Goal: Task Accomplishment & Management: Complete application form

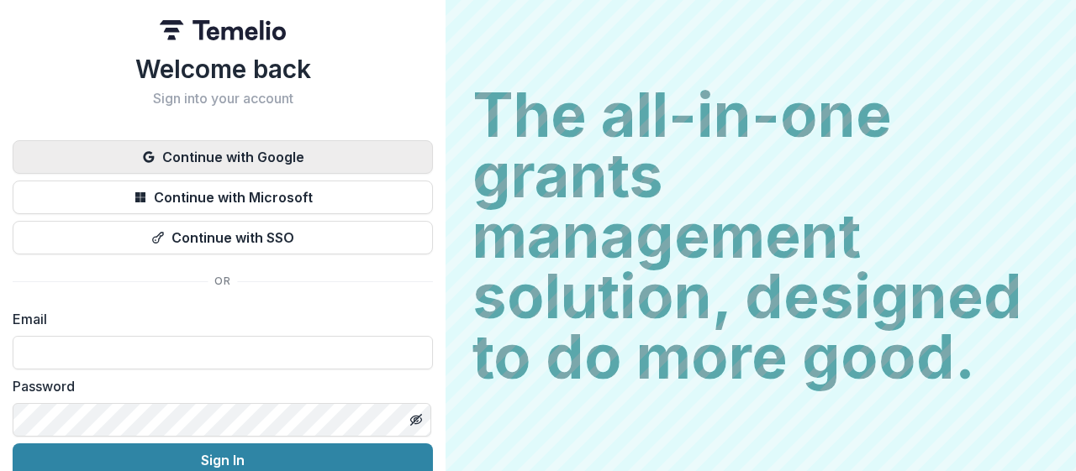
click at [208, 152] on button "Continue with Google" at bounding box center [223, 157] width 420 height 34
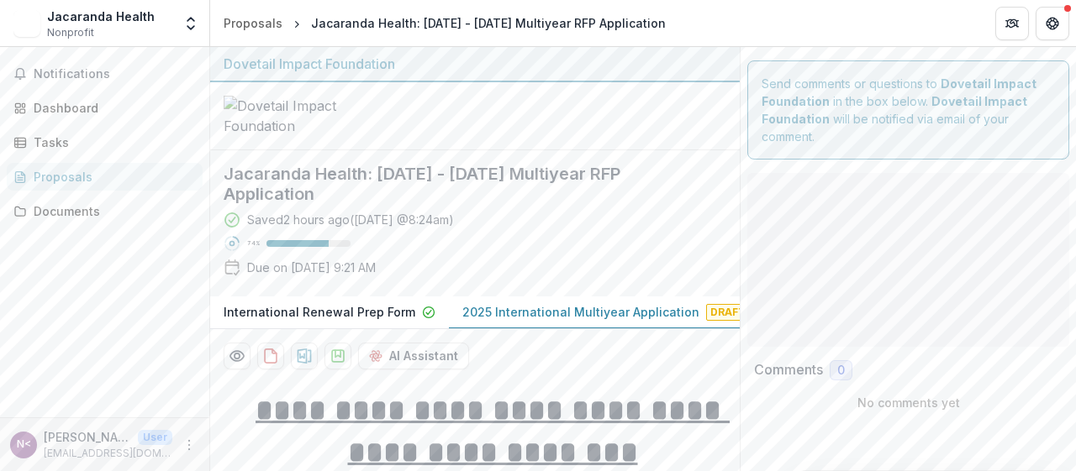
type input "**********"
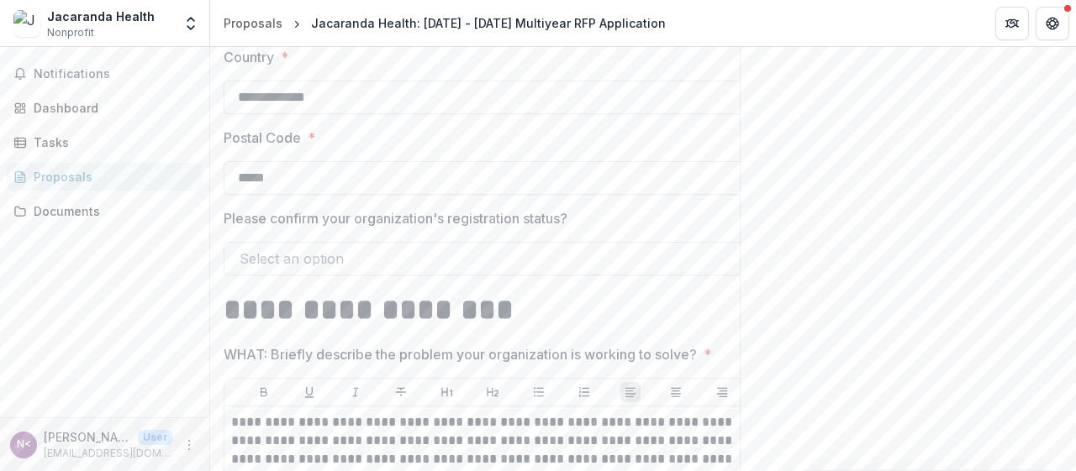
scroll to position [487, 0]
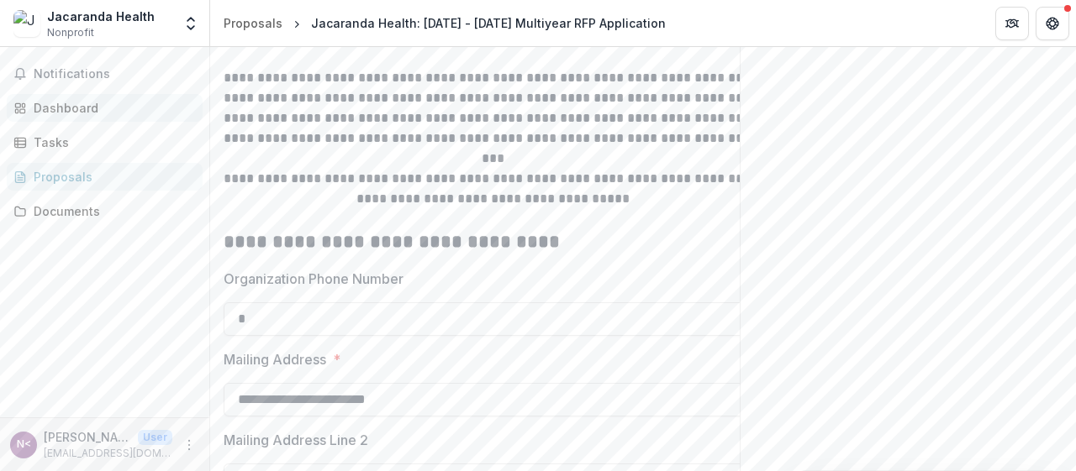
click at [90, 97] on link "Dashboard" at bounding box center [105, 108] width 196 height 28
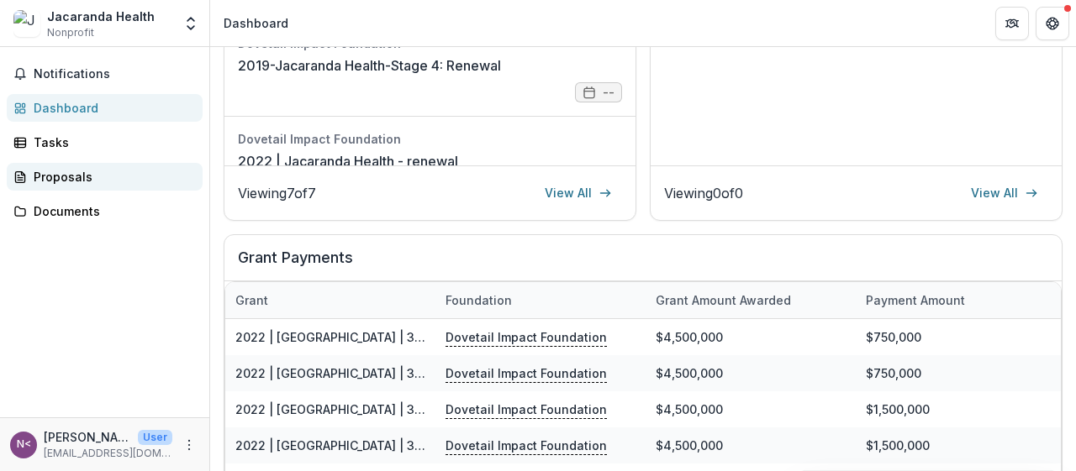
click at [64, 171] on div "Proposals" at bounding box center [111, 177] width 155 height 18
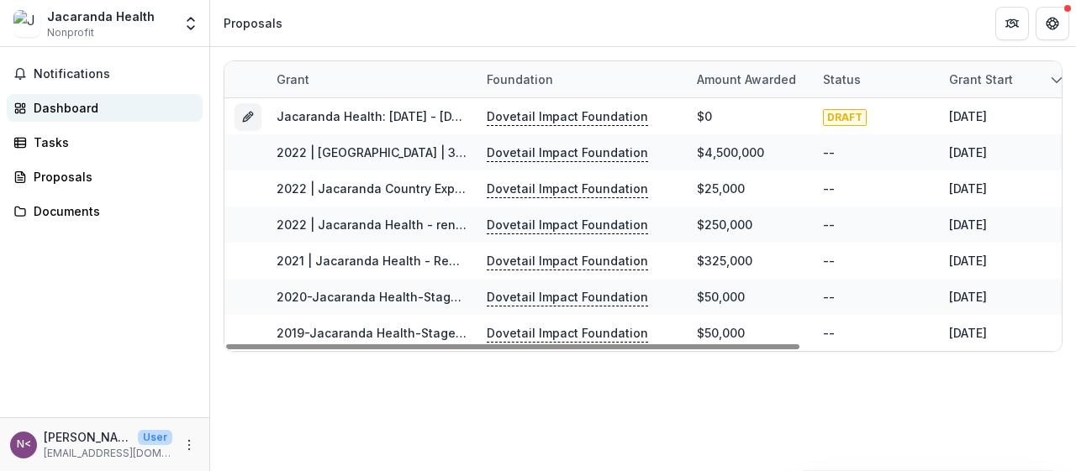
click at [29, 107] on link "Dashboard" at bounding box center [105, 108] width 196 height 28
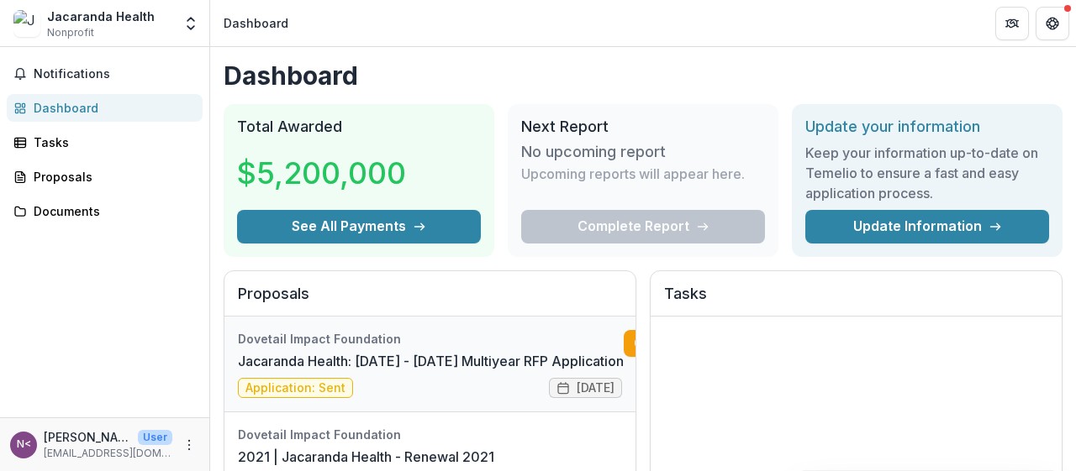
click at [480, 351] on link "Jacaranda Health: [DATE] - [DATE] Multiyear RFP Application" at bounding box center [431, 361] width 386 height 20
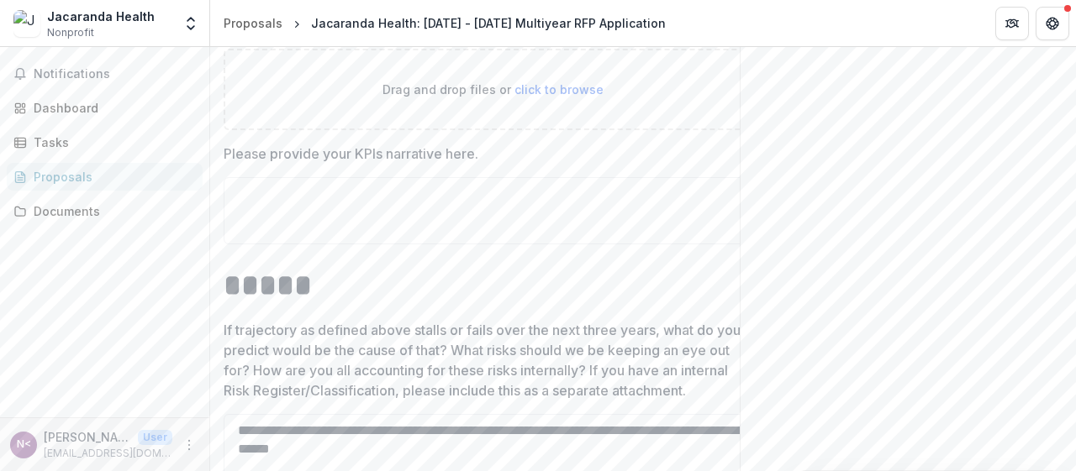
scroll to position [4771, 0]
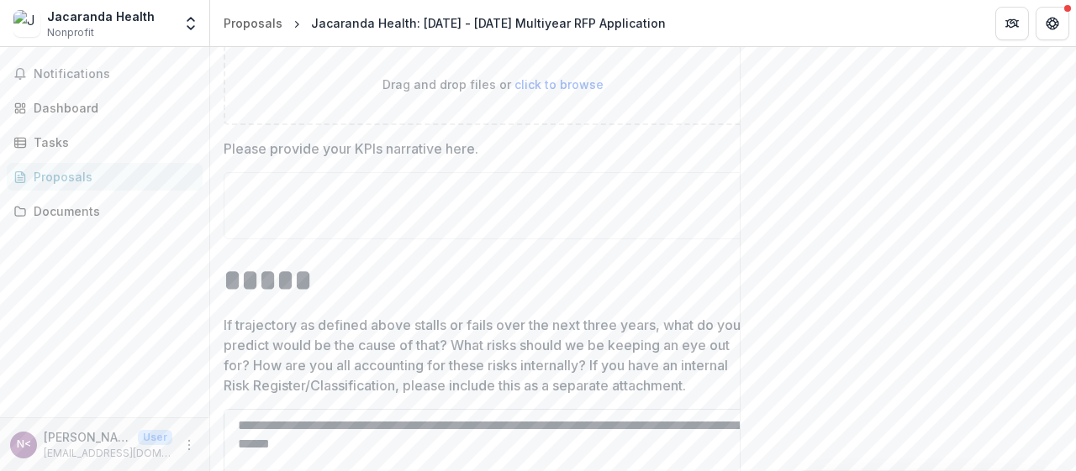
click at [403, 409] on textarea "**********" at bounding box center [493, 442] width 538 height 67
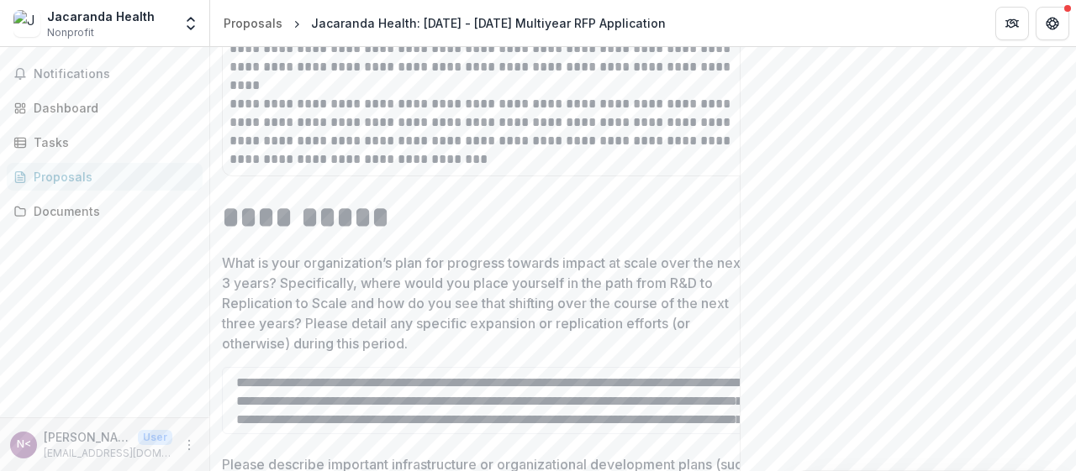
scroll to position [4027, 0]
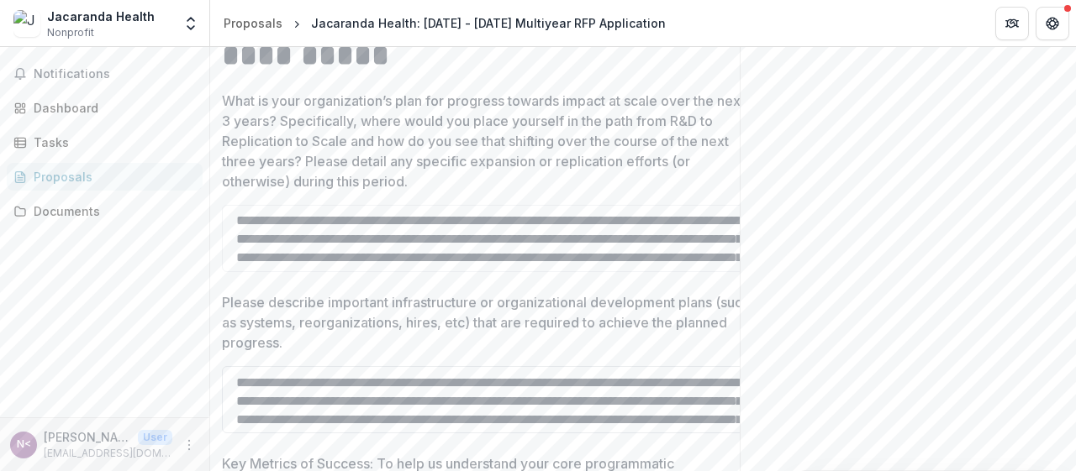
click at [606, 371] on textarea "Please describe important infrastructure or organizational development plans (s…" at bounding box center [491, 399] width 538 height 67
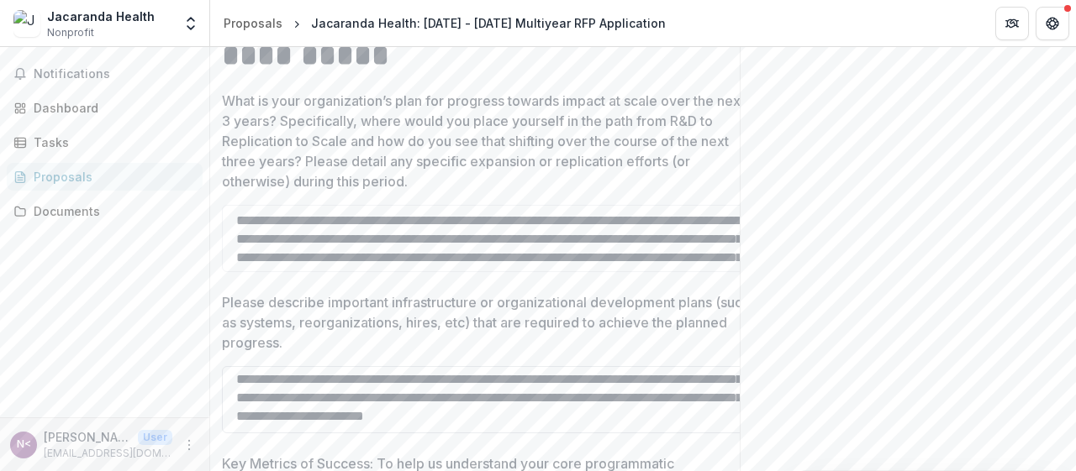
scroll to position [198, 0]
click at [318, 216] on textarea "What is your organization’s plan for progress towards impact at scale over the …" at bounding box center [491, 238] width 538 height 67
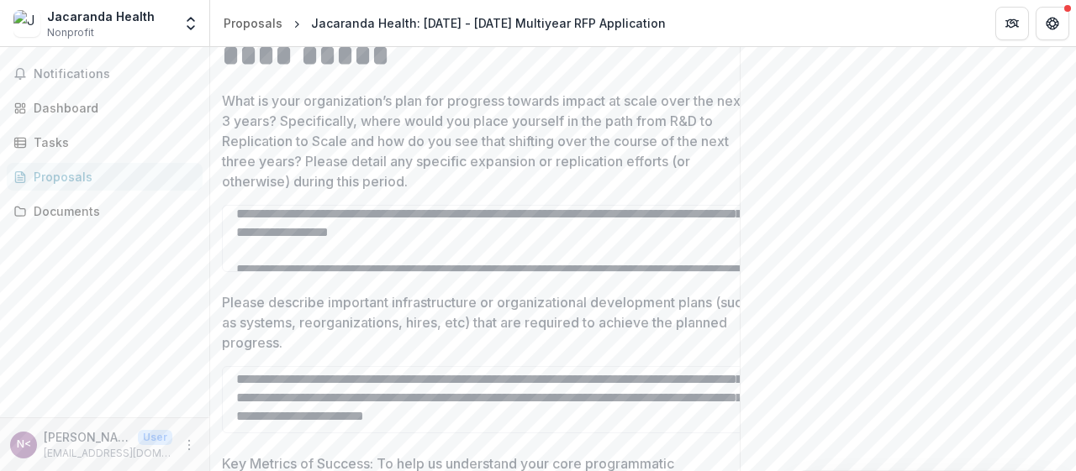
scroll to position [8, 0]
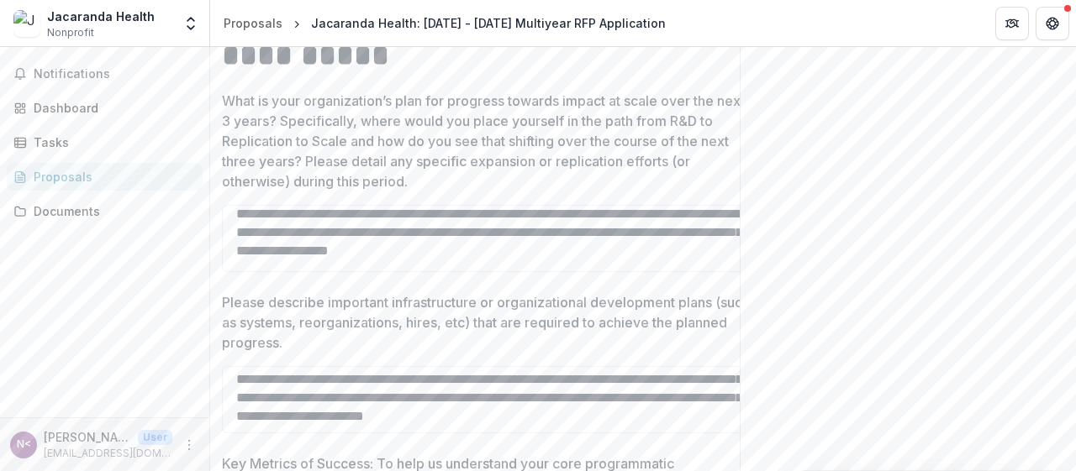
click at [386, 127] on p "What is your organization’s plan for progress towards impact at scale over the …" at bounding box center [486, 141] width 528 height 101
click at [386, 205] on textarea "What is your organization’s plan for progress towards impact at scale over the …" at bounding box center [491, 238] width 538 height 67
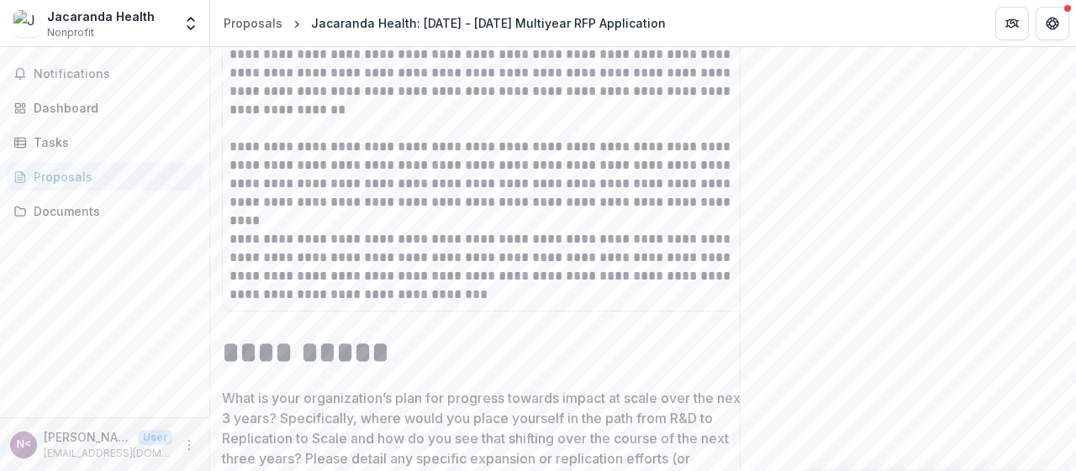
scroll to position [3645, 0]
